Goal: Check status: Check status

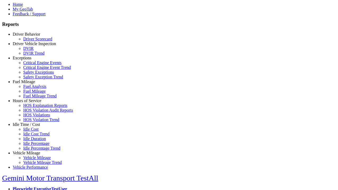
click at [30, 60] on link "Exceptions" at bounding box center [22, 58] width 19 height 4
click at [34, 74] on link "Safety Exceptions" at bounding box center [38, 72] width 31 height 4
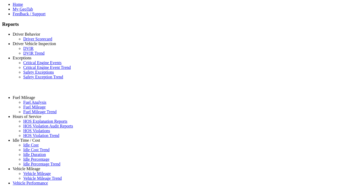
select select "**********"
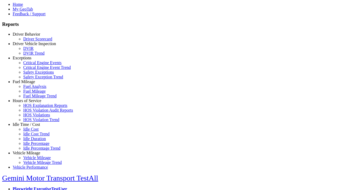
type input "**********"
